Goal: Information Seeking & Learning: Find specific fact

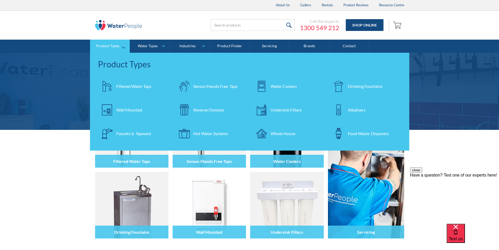
click at [127, 87] on div "Filtered Water Taps" at bounding box center [133, 86] width 35 height 6
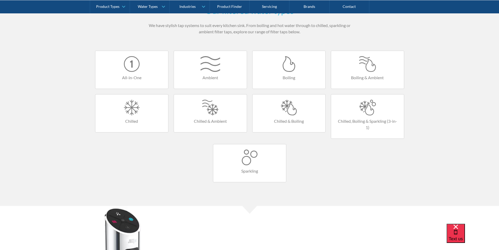
scroll to position [314, 0]
click at [287, 116] on link "Chilled & Boiling" at bounding box center [288, 113] width 73 height 38
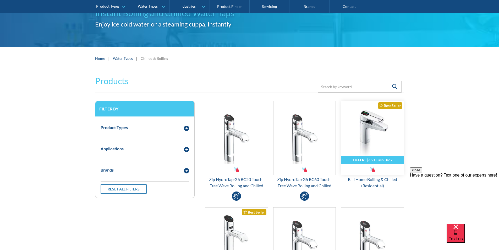
click at [366, 140] on img "Email Form 3" at bounding box center [372, 132] width 62 height 63
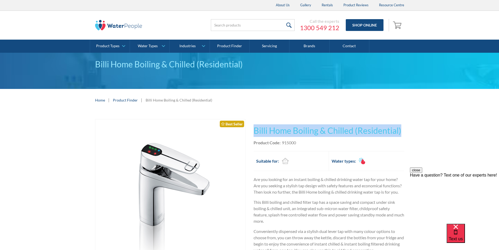
drag, startPoint x: 393, startPoint y: 130, endPoint x: 256, endPoint y: 125, distance: 136.9
click at [256, 125] on h1 "Billi Home Boiling & Chilled (Residential)" at bounding box center [329, 130] width 151 height 13
copy h1 "Billi Home Boiling & Chilled (Residential)"
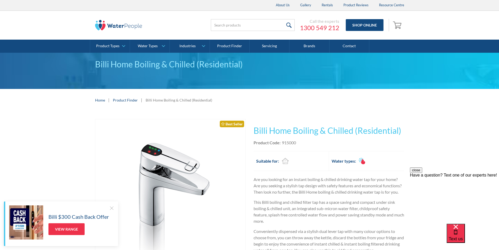
click at [303, 146] on div "This tap design is included in our standard range tap options when you purchase…" at bounding box center [329, 248] width 151 height 259
drag, startPoint x: 300, startPoint y: 142, endPoint x: 280, endPoint y: 141, distance: 19.7
click at [280, 141] on div "Product Code: 915000" at bounding box center [329, 142] width 151 height 6
copy div "915000"
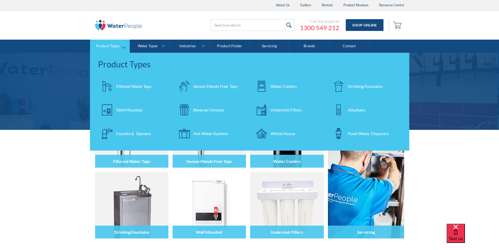
click at [127, 87] on div "Filtered Water Taps" at bounding box center [133, 86] width 35 height 6
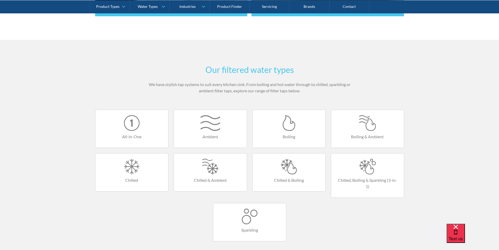
scroll to position [288, 0]
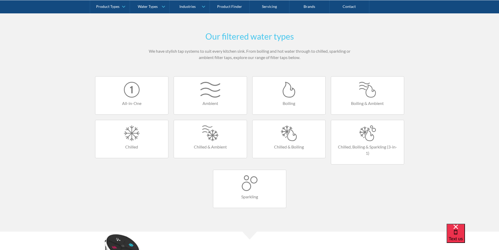
click at [284, 138] on div at bounding box center [289, 133] width 62 height 16
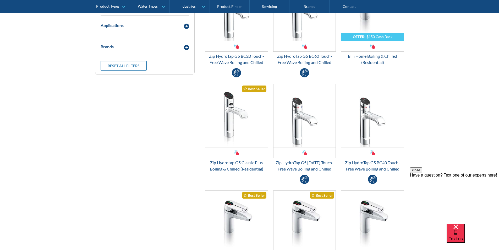
scroll to position [183, 0]
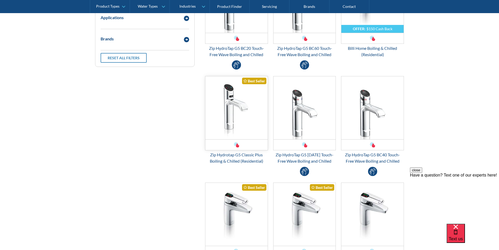
click at [233, 120] on img "Email Form 3" at bounding box center [236, 107] width 62 height 63
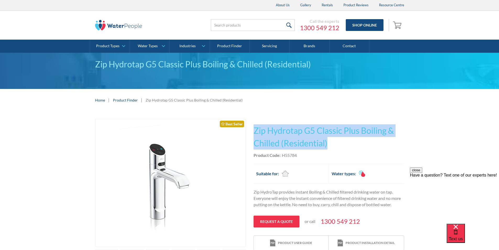
drag, startPoint x: 325, startPoint y: 142, endPoint x: 256, endPoint y: 131, distance: 69.8
click at [255, 130] on h1 "Zip Hydrotap G5 Classic Plus Boiling & Chilled (Residential)" at bounding box center [329, 136] width 151 height 25
copy h1 "Zip Hydrotap G5 Classic Plus Boiling & Chilled (Residential)"
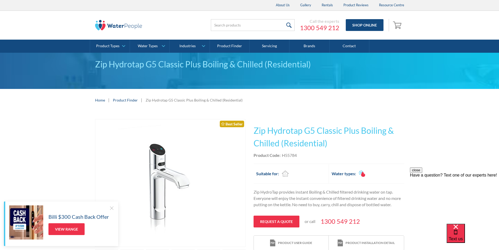
click at [301, 157] on div "Product Code: H55784" at bounding box center [329, 155] width 151 height 6
drag, startPoint x: 297, startPoint y: 154, endPoint x: 282, endPoint y: 154, distance: 15.5
click at [282, 154] on div "Product Code: H55784" at bounding box center [329, 155] width 151 height 6
copy div "H55784"
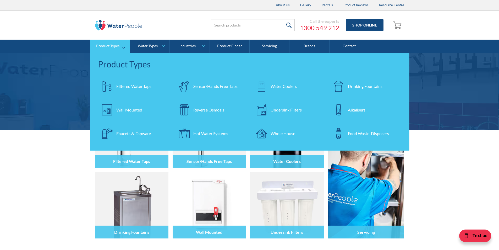
click at [132, 85] on div "Filtered Water Taps" at bounding box center [133, 86] width 35 height 6
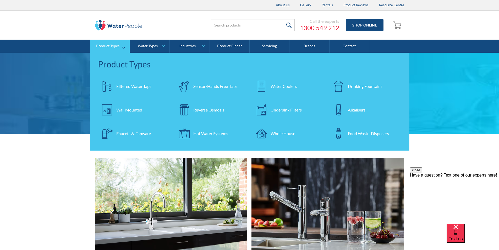
click at [286, 86] on div "Water Coolers" at bounding box center [284, 86] width 26 height 6
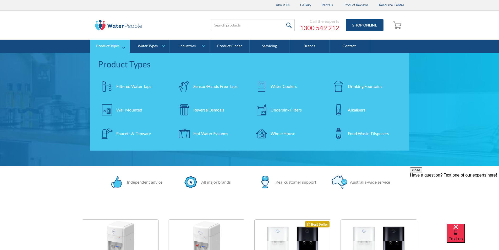
click at [128, 85] on div "Filtered Water Taps" at bounding box center [133, 86] width 35 height 6
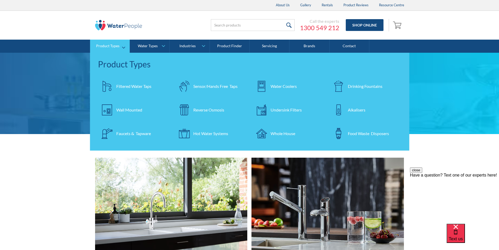
click at [358, 84] on div "Drinking Fountains" at bounding box center [365, 86] width 35 height 6
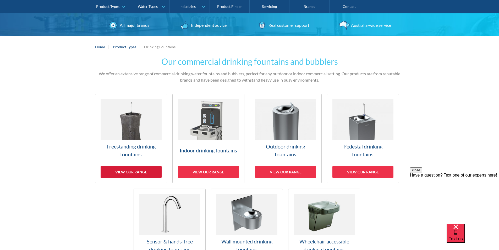
click at [135, 171] on div "View our range" at bounding box center [131, 172] width 61 height 12
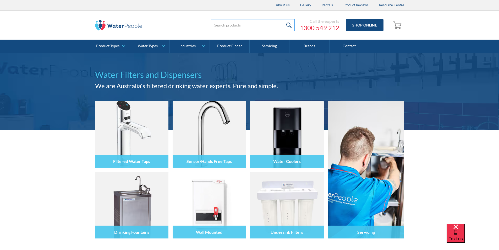
click at [221, 26] on input "search" at bounding box center [253, 25] width 84 height 12
paste input "M11FSS"
type input "M11FSS 26 L"
click at [290, 23] on input "submit" at bounding box center [289, 25] width 11 height 12
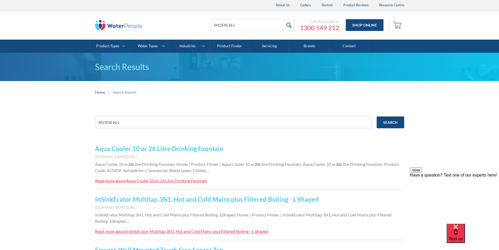
click at [165, 150] on link "Aqua Cooler 10 or 26 Litre Drinking Fountain" at bounding box center [159, 149] width 128 height 8
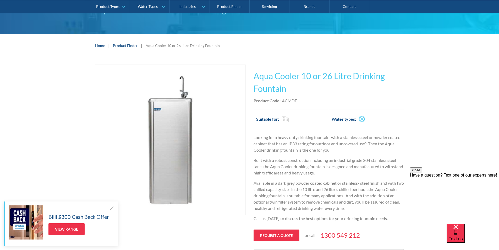
scroll to position [52, 0]
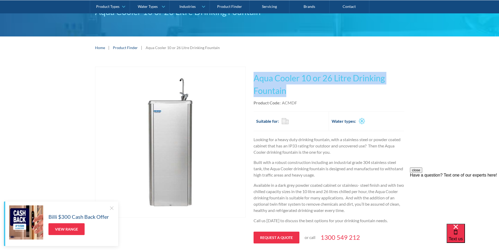
drag, startPoint x: 284, startPoint y: 91, endPoint x: 254, endPoint y: 77, distance: 32.8
click at [254, 77] on h1 "Aqua Cooler 10 or 26 Litre Drinking Fountain" at bounding box center [329, 84] width 151 height 25
copy h1 "Aqua Cooler 10 or 26 Litre Drinking Fountain"
